Goal: Task Accomplishment & Management: Manage account settings

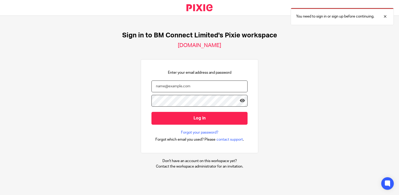
click at [156, 86] on input "email" at bounding box center [200, 86] width 96 height 12
type input "[EMAIL_ADDRESS][DOMAIN_NAME]"
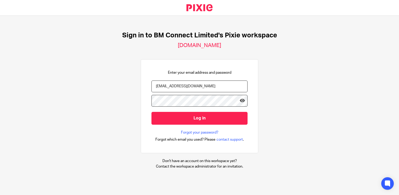
click at [152, 112] on input "Log in" at bounding box center [200, 118] width 96 height 13
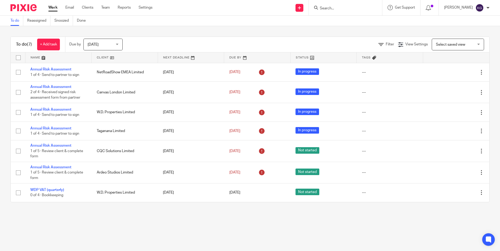
click at [118, 46] on div "[DATE] [DATE]" at bounding box center [102, 45] width 39 height 12
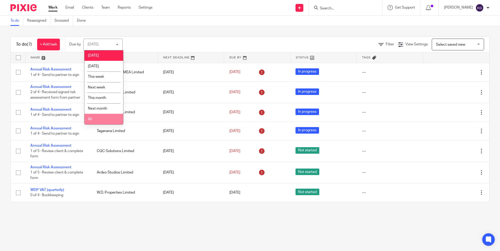
click at [96, 119] on li "All" at bounding box center [103, 119] width 39 height 11
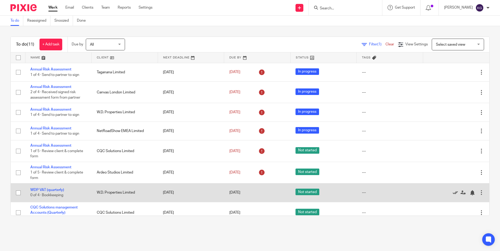
click at [452, 192] on icon at bounding box center [454, 192] width 5 height 5
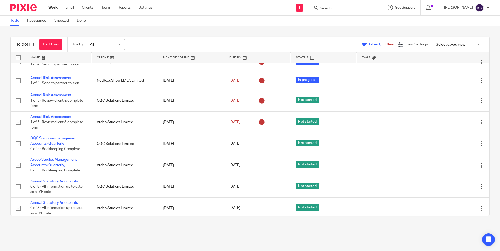
scroll to position [54, 0]
